Goal: Register for event/course

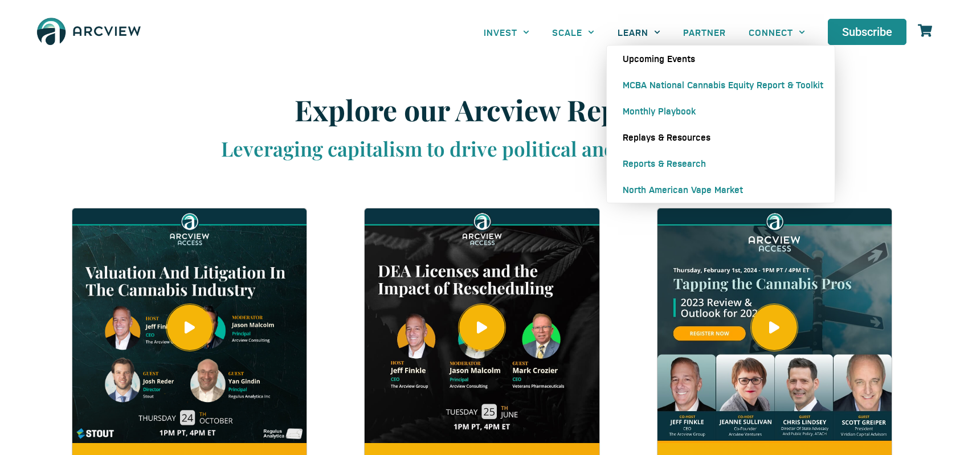
click at [641, 57] on link "Upcoming Events" at bounding box center [721, 59] width 228 height 26
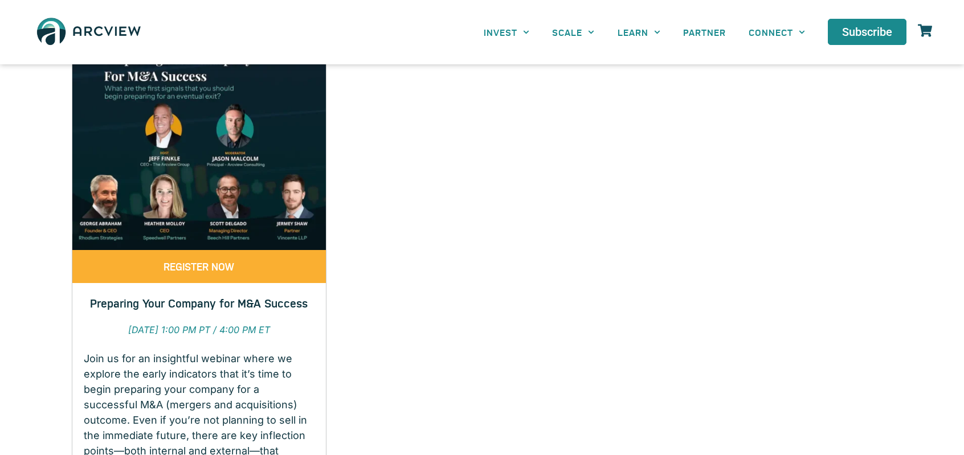
scroll to position [197, 0]
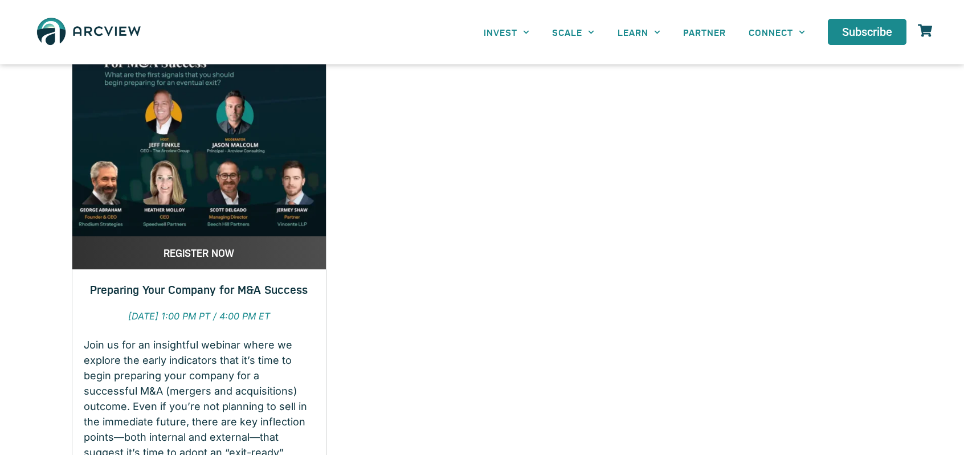
click at [184, 266] on link "REGISTER NOW" at bounding box center [199, 253] width 254 height 33
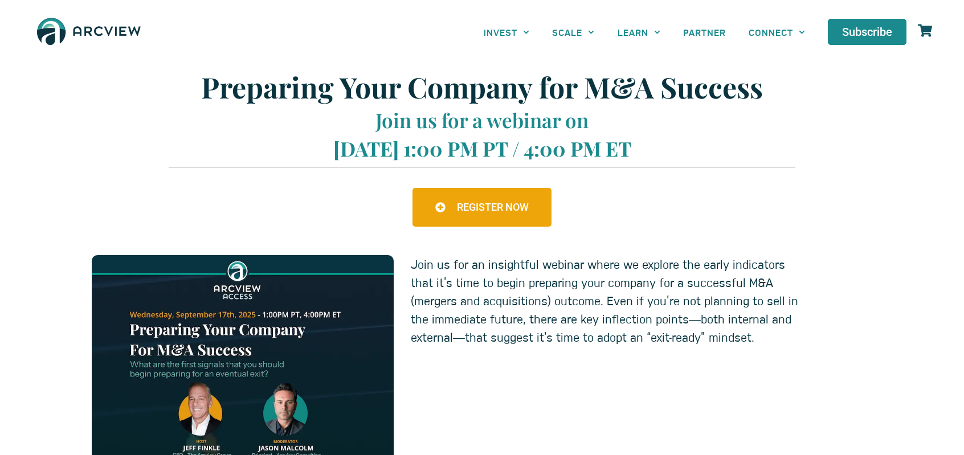
click at [488, 213] on span "REGISTER NOW" at bounding box center [493, 207] width 72 height 10
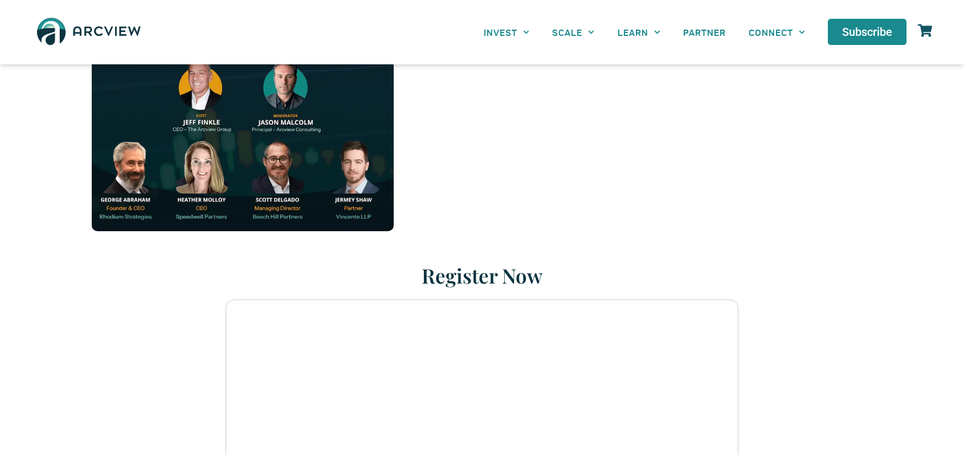
scroll to position [325, 0]
click at [170, 328] on section at bounding box center [482, 397] width 964 height 194
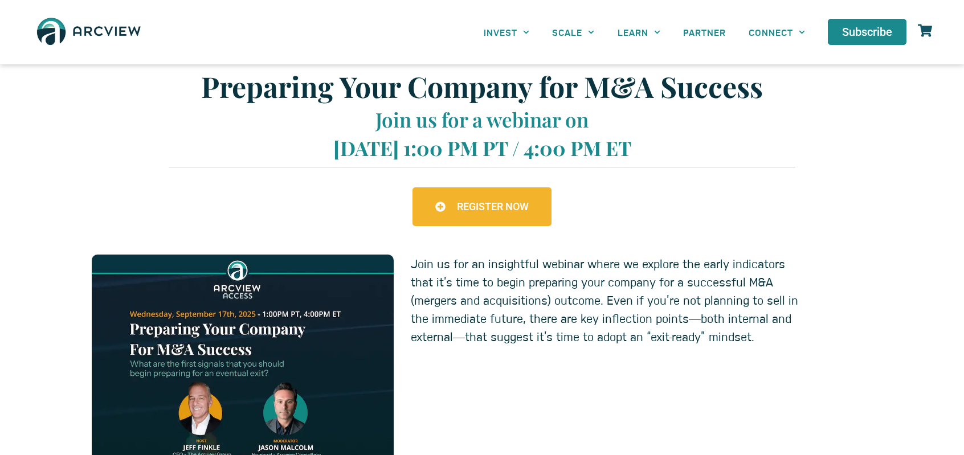
scroll to position [0, 0]
